Goal: Navigation & Orientation: Find specific page/section

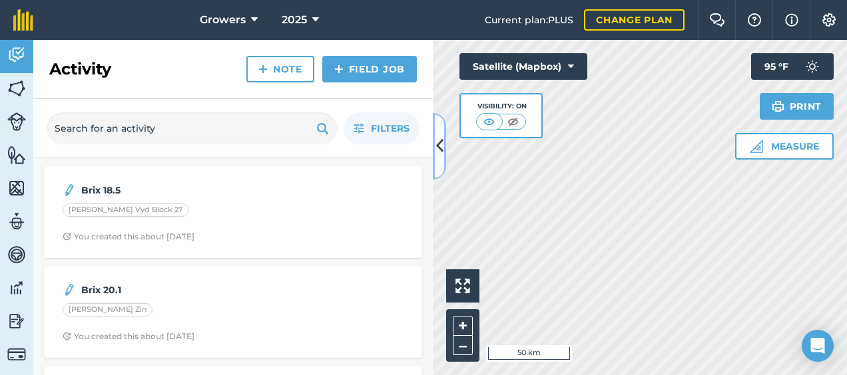
click at [436, 137] on icon at bounding box center [439, 145] width 7 height 23
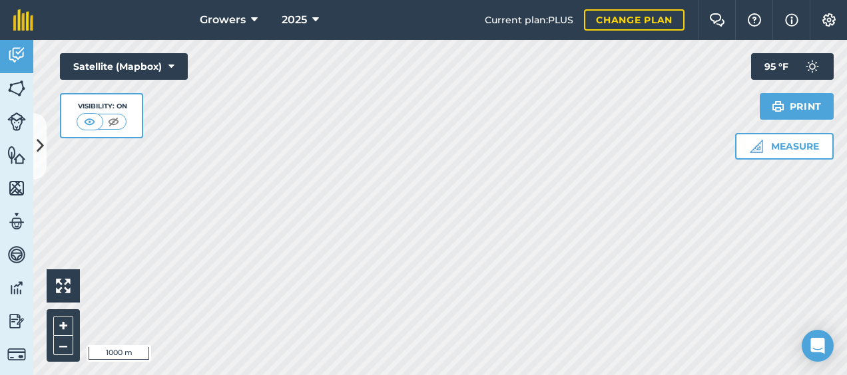
click at [349, 21] on div "Growers 2025 Current plan : PLUS Change plan Farm Chat Help Info Settings Growe…" at bounding box center [423, 187] width 847 height 375
click at [447, 35] on div "Growers 2025 Current plan : PLUS Change plan Farm Chat Help Info Settings Growe…" at bounding box center [423, 187] width 847 height 375
